Goal: Task Accomplishment & Management: Manage account settings

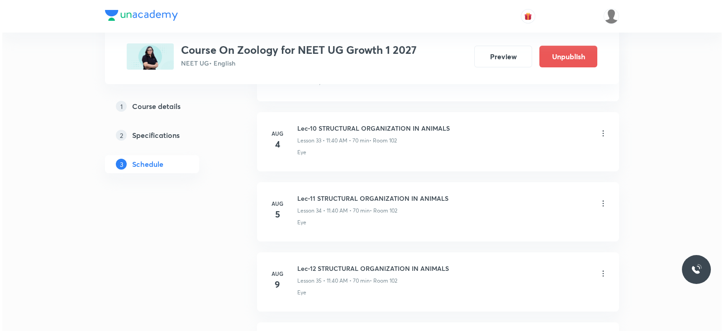
scroll to position [3388, 0]
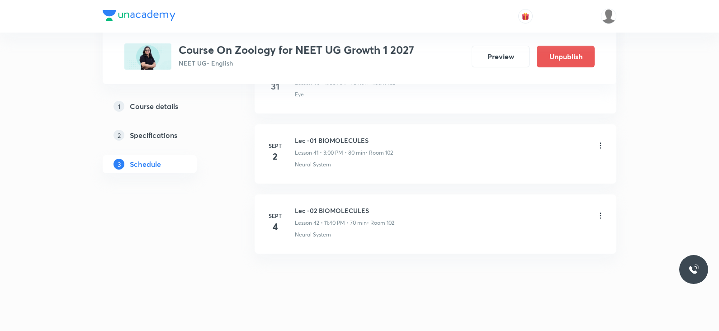
click at [597, 211] on icon at bounding box center [600, 215] width 9 height 9
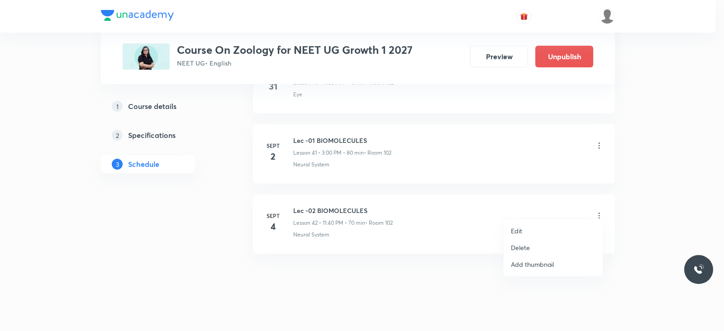
click at [524, 227] on li "Edit" at bounding box center [552, 230] width 99 height 17
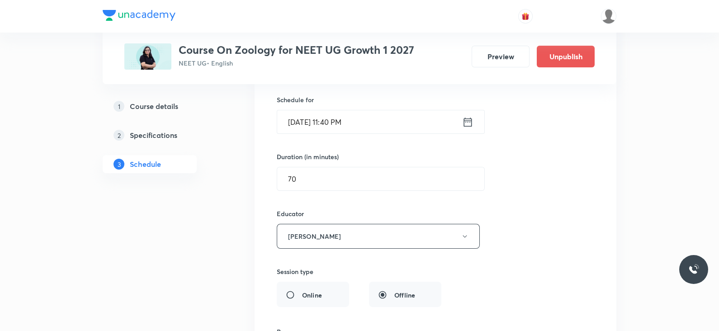
scroll to position [3090, 0]
click at [466, 116] on icon at bounding box center [467, 122] width 11 height 13
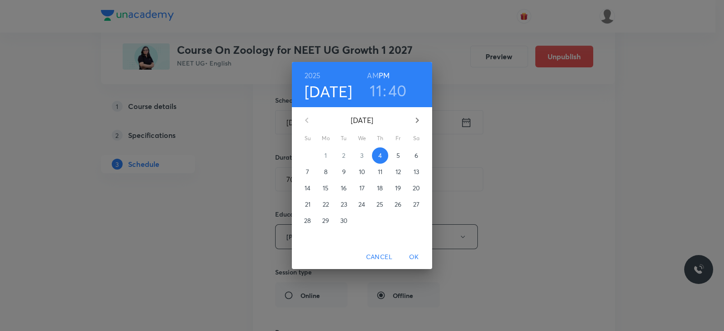
click at [395, 93] on h3 "40" at bounding box center [397, 90] width 19 height 19
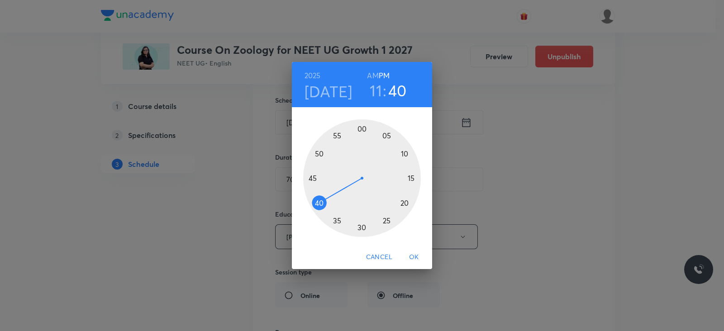
click at [322, 143] on div at bounding box center [362, 178] width 118 height 118
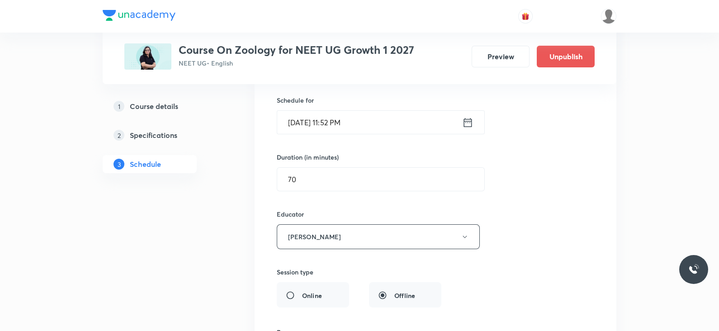
click at [412, 112] on input "[DATE] 11:52 PM" at bounding box center [369, 122] width 185 height 23
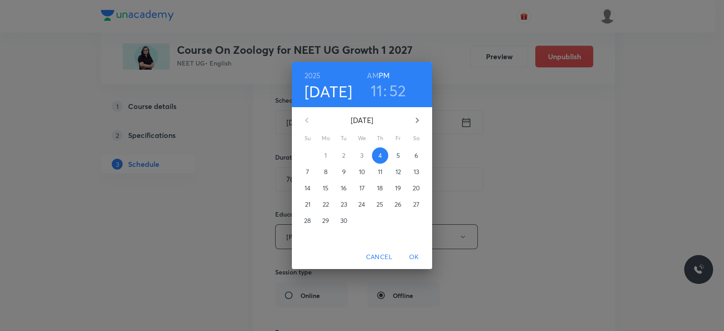
click at [379, 71] on h6 "PM" at bounding box center [384, 75] width 11 height 13
click at [375, 76] on h6 "AM" at bounding box center [372, 75] width 11 height 13
click at [492, 147] on div "[DATE] 11 : 52 AM PM [DATE] Su Mo Tu We Th Fr Sa 31 1 2 3 4 5 6 7 8 9 10 11 12 …" at bounding box center [362, 165] width 724 height 331
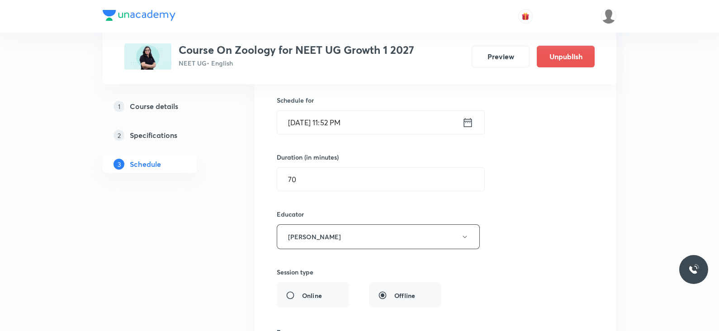
click at [384, 120] on input "[DATE] 11:52 PM" at bounding box center [369, 122] width 185 height 23
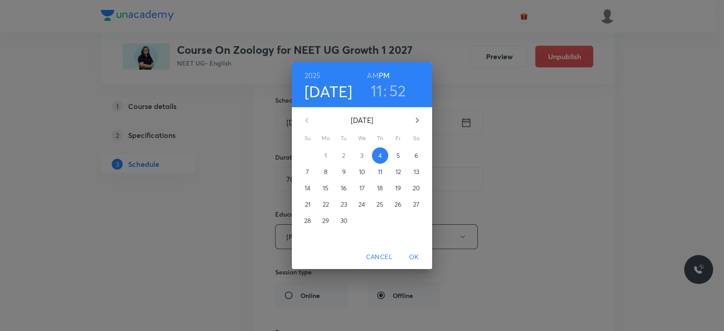
click at [378, 76] on h6 "AM" at bounding box center [372, 75] width 11 height 13
click at [412, 251] on span "OK" at bounding box center [414, 256] width 22 height 11
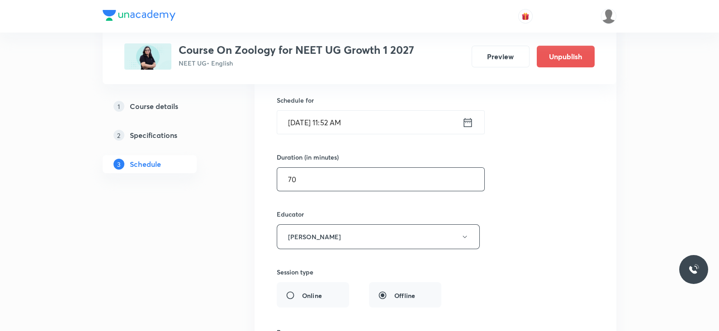
click at [386, 177] on input "70" at bounding box center [380, 179] width 207 height 23
type input "7"
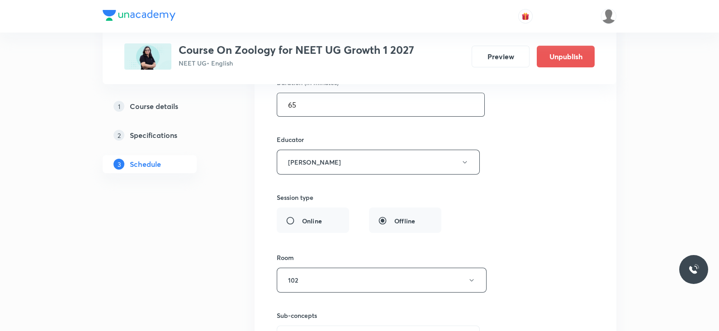
scroll to position [3320, 0]
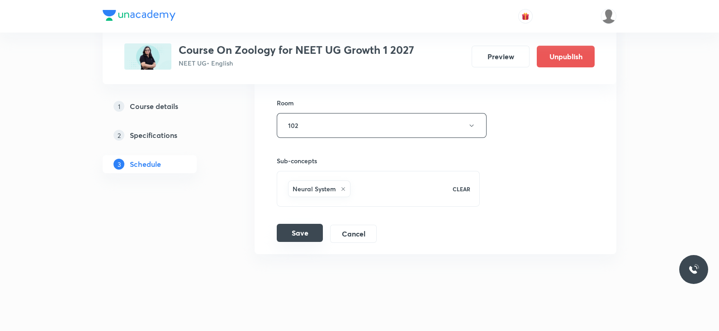
type input "65"
click at [301, 224] on button "Save" at bounding box center [300, 233] width 46 height 18
